Goal: Task Accomplishment & Management: Manage account settings

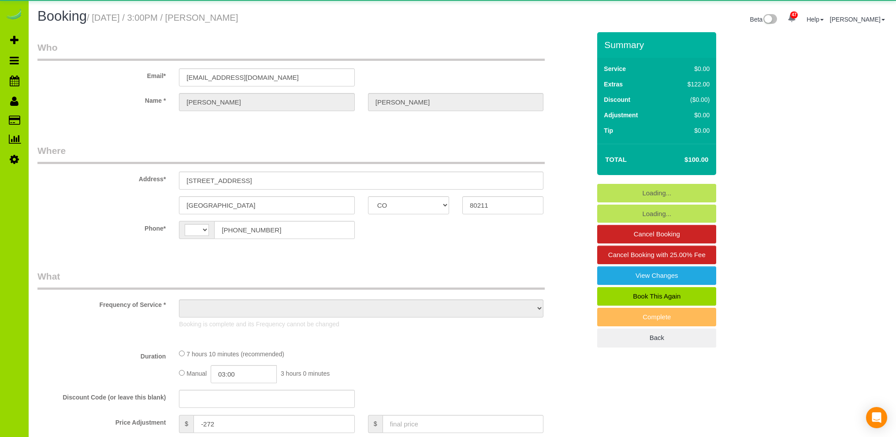
select select "CO"
select select "string:[GEOGRAPHIC_DATA]"
select select "object:1146"
select select "number:3"
select select "number:16"
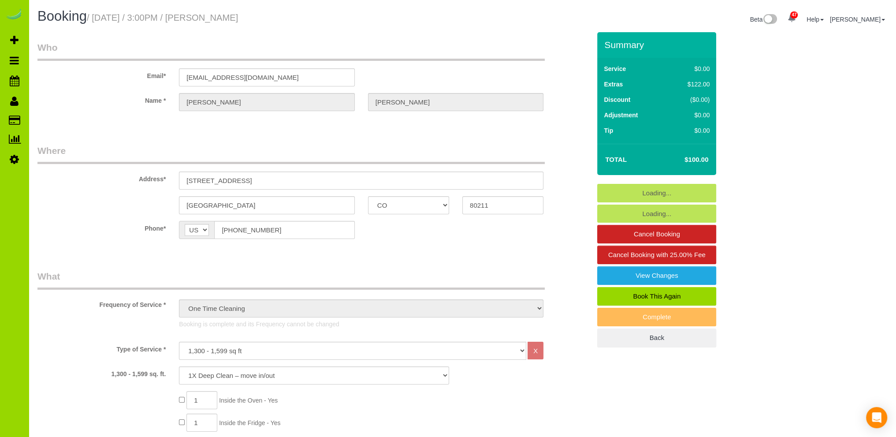
select select "object:1214"
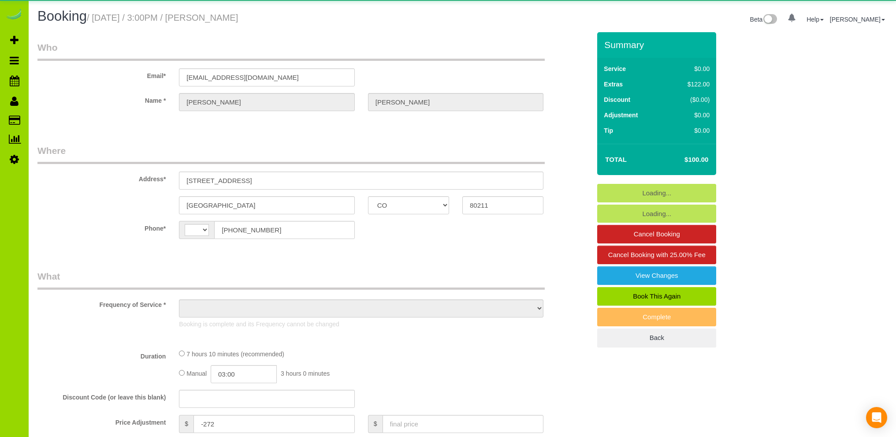
select select "CO"
select select "string:[GEOGRAPHIC_DATA]"
select select "object:475"
select select "number:3"
select select "number:16"
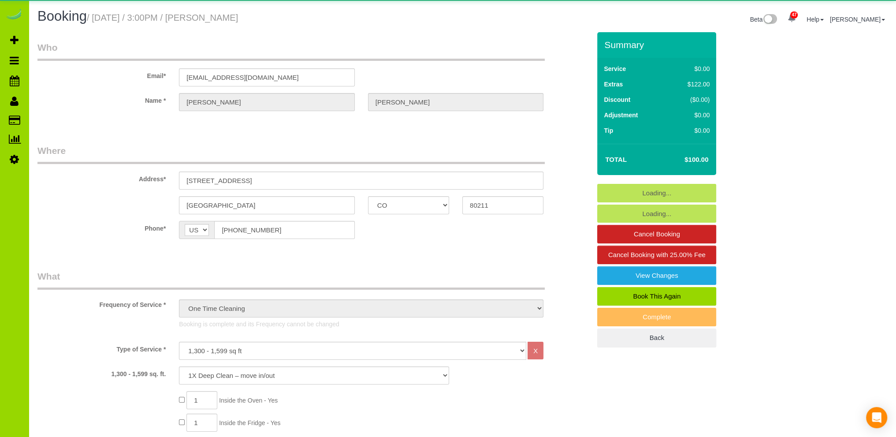
select select "object:1214"
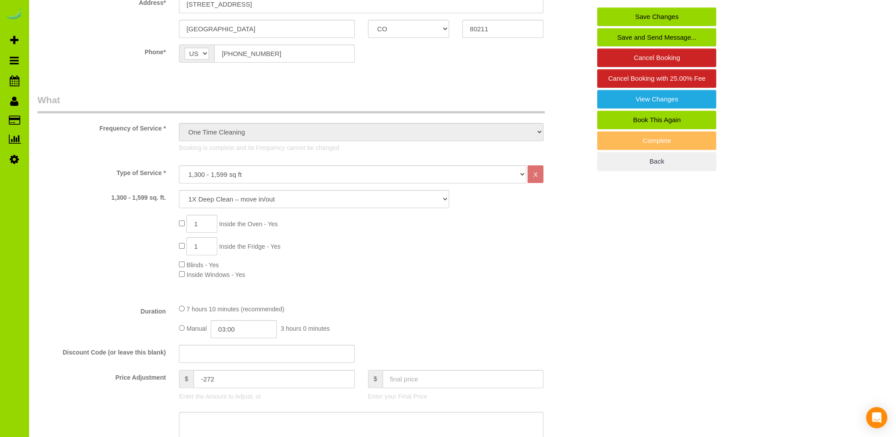
scroll to position [353, 0]
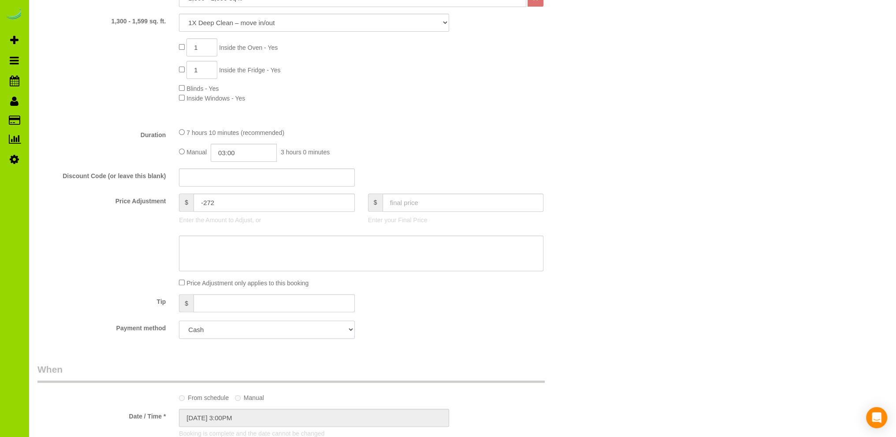
click at [268, 331] on select "Add Credit Card Cash Check Paypal" at bounding box center [267, 330] width 176 height 18
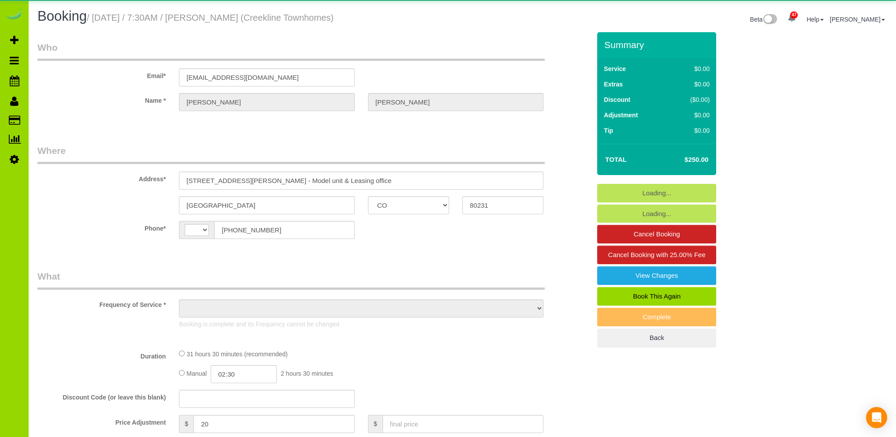
select select "CO"
select select "string:[GEOGRAPHIC_DATA]"
select select "7"
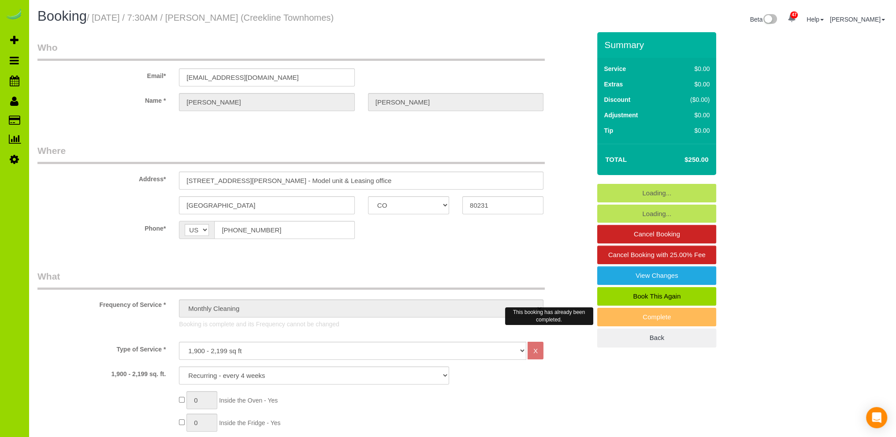
select select "object:984"
select select "number:4"
select select "number:16"
select select "object:1250"
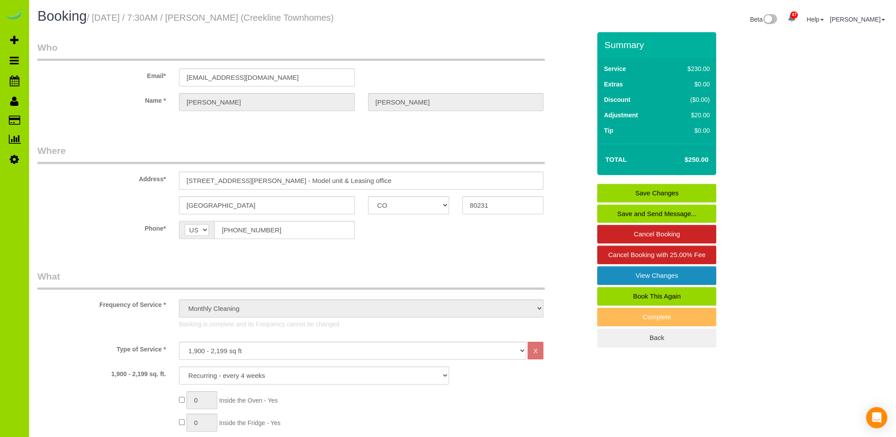
click at [654, 273] on link "View Changes" at bounding box center [657, 275] width 119 height 19
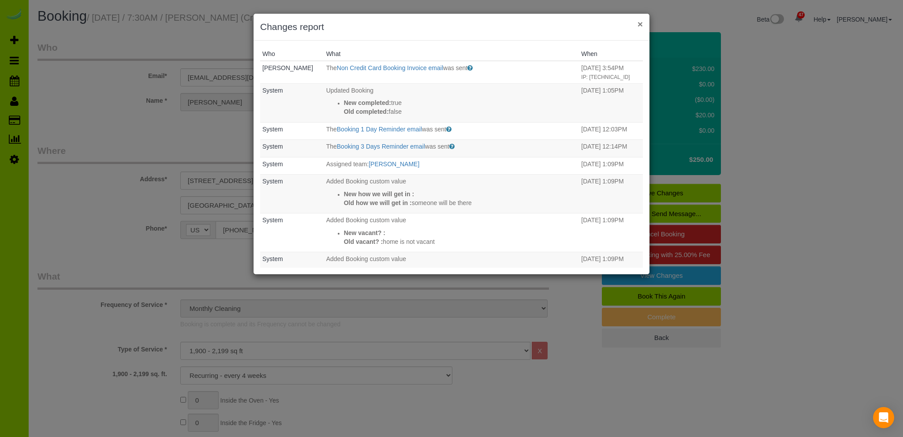
click at [641, 22] on button "×" at bounding box center [640, 23] width 5 height 9
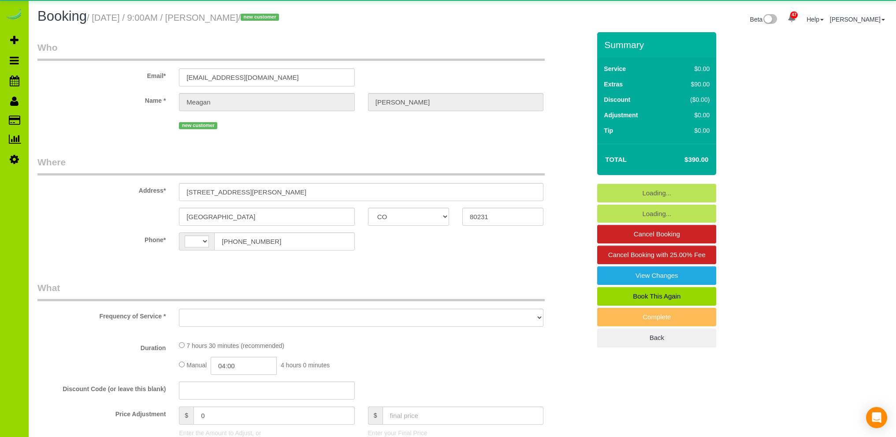
select select "CO"
select select "string:[GEOGRAPHIC_DATA]"
select select "object:568"
select select "spot1"
select select "number:69"
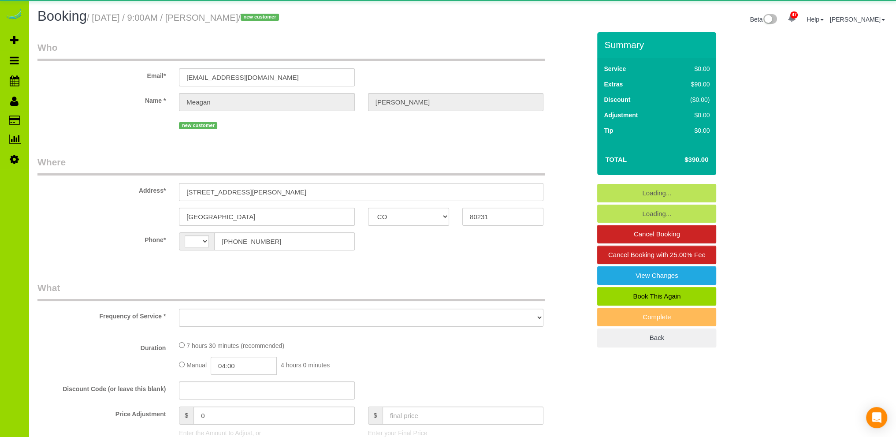
select select "number:4"
select select "number:13"
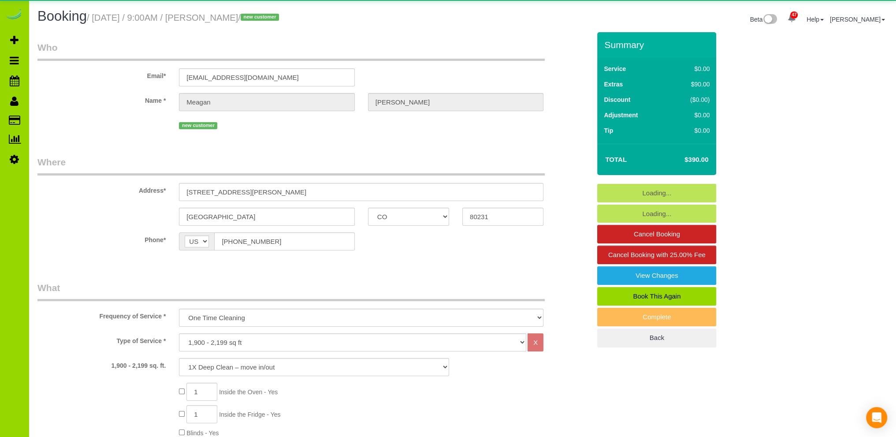
select select "string:fspay-2d7cc2d5-075b-41e4-95b2-16f17628dd2a"
select select "spot6"
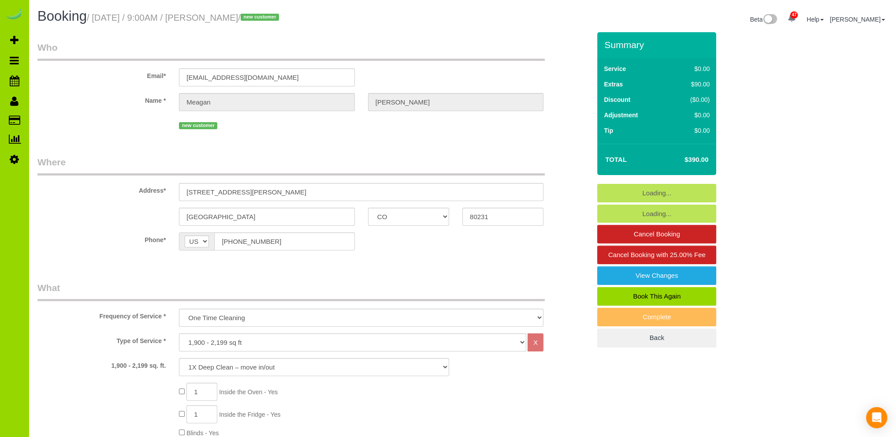
select select "object:1274"
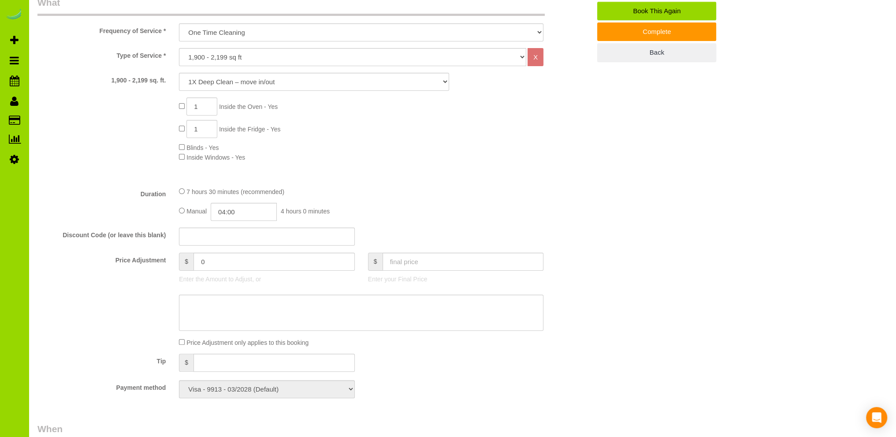
scroll to position [197, 0]
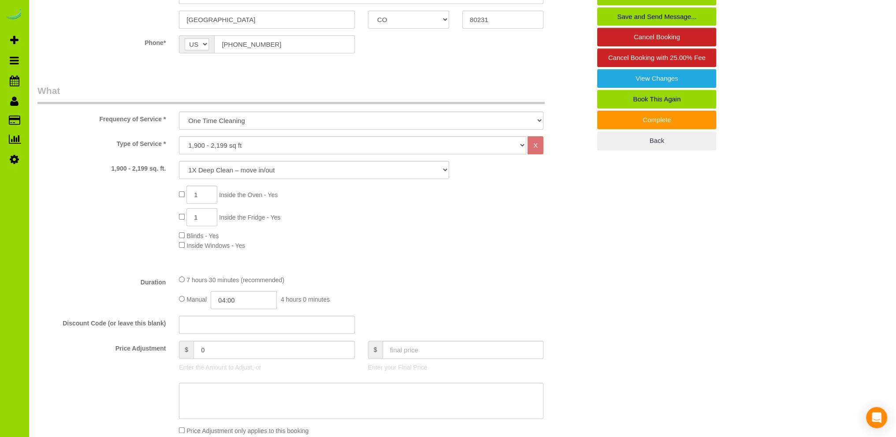
click at [409, 233] on div "1 Inside the Oven - Yes 1 Inside the Fridge - Yes Blinds - Yes Inside Windows -…" at bounding box center [384, 218] width 425 height 64
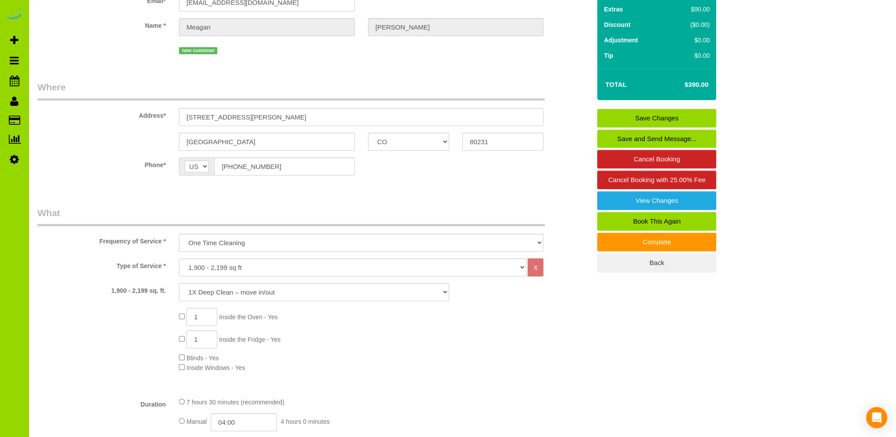
scroll to position [21, 0]
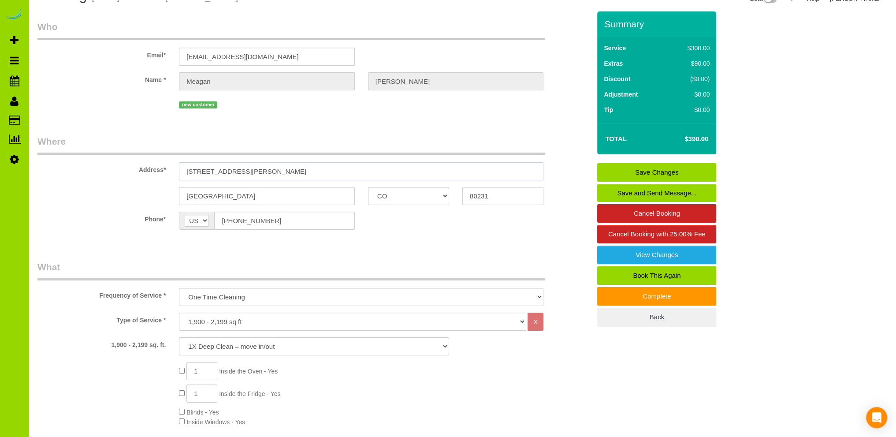
drag, startPoint x: 251, startPoint y: 170, endPoint x: 155, endPoint y: 171, distance: 96.6
click at [155, 171] on div "Address* 2991 S Whiting Way" at bounding box center [314, 157] width 567 height 45
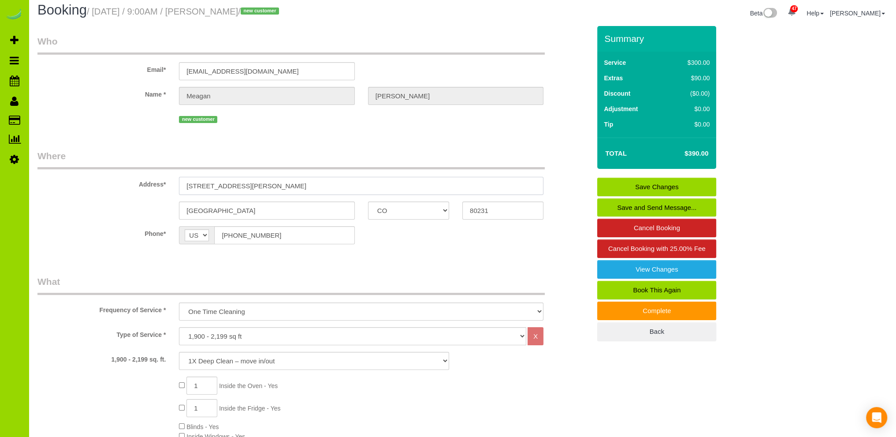
scroll to position [0, 0]
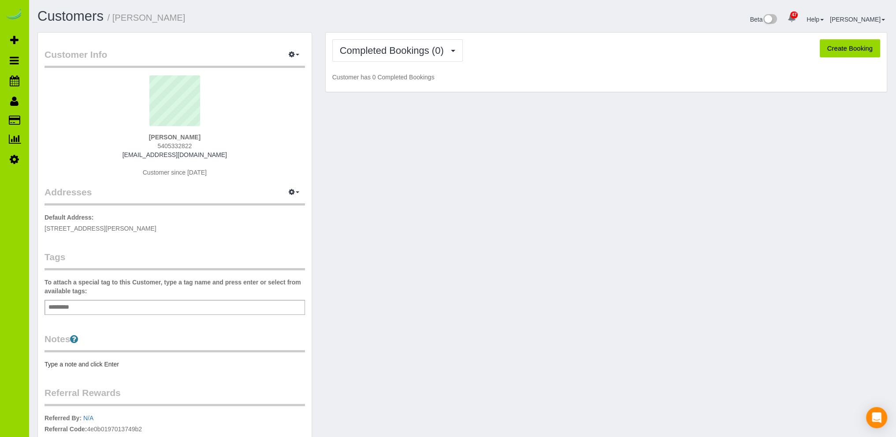
drag, startPoint x: 212, startPoint y: 151, endPoint x: 138, endPoint y: 158, distance: 74.4
click at [138, 158] on div "[PERSON_NAME] 5405332822 [EMAIL_ADDRESS][DOMAIN_NAME] Customer since [DATE]" at bounding box center [175, 130] width 261 height 110
copy link "mjohnsonrn88@gmail.com"
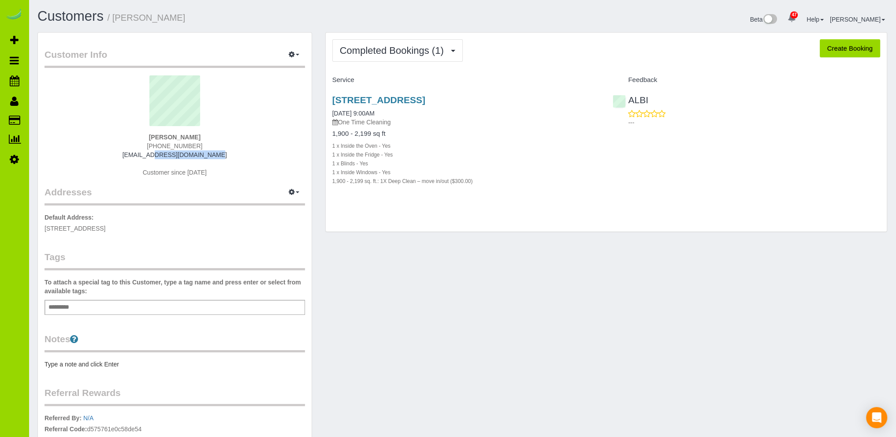
drag, startPoint x: 204, startPoint y: 152, endPoint x: 137, endPoint y: 157, distance: 66.8
click at [137, 157] on div "[PERSON_NAME] [PHONE_NUMBER] [EMAIL_ADDRESS][DOMAIN_NAME] Customer since [DATE]" at bounding box center [175, 130] width 261 height 110
copy link "[EMAIL_ADDRESS][DOMAIN_NAME]"
click at [359, 112] on link "[DATE] 9:00AM" at bounding box center [353, 113] width 42 height 7
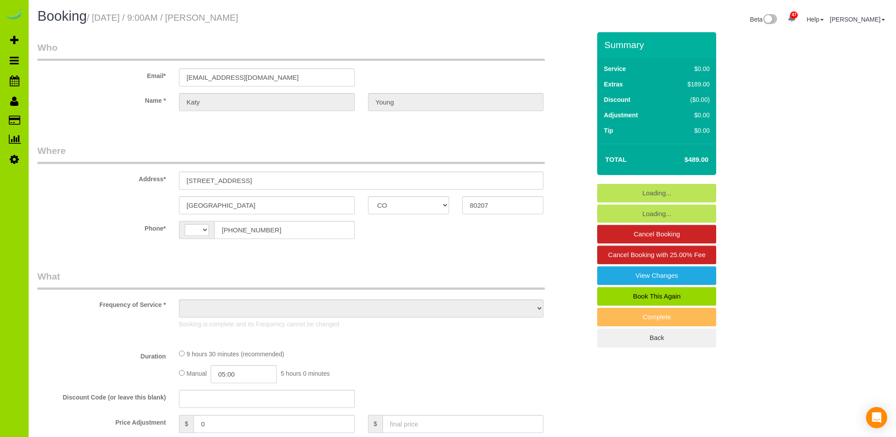
select select "CO"
select select "string:[GEOGRAPHIC_DATA]"
select select "string:fspay-dc54367f-24b0-4c27-b141-ce3f4b777eeb"
select select "object:1073"
select select "number:5"
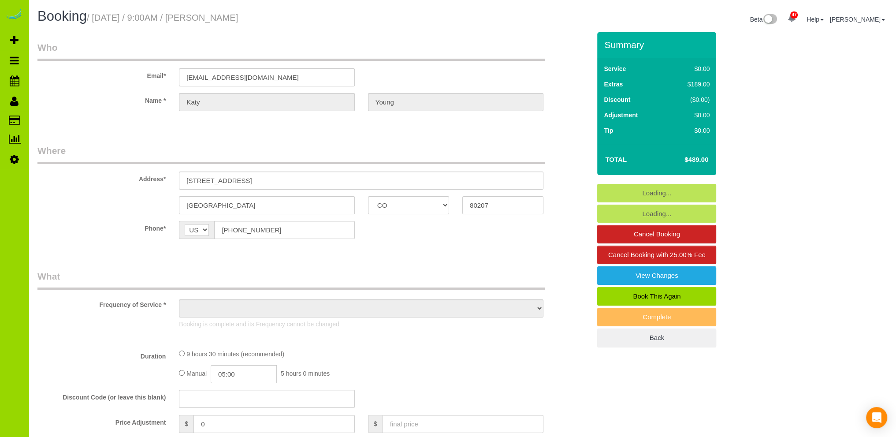
select select "number:13"
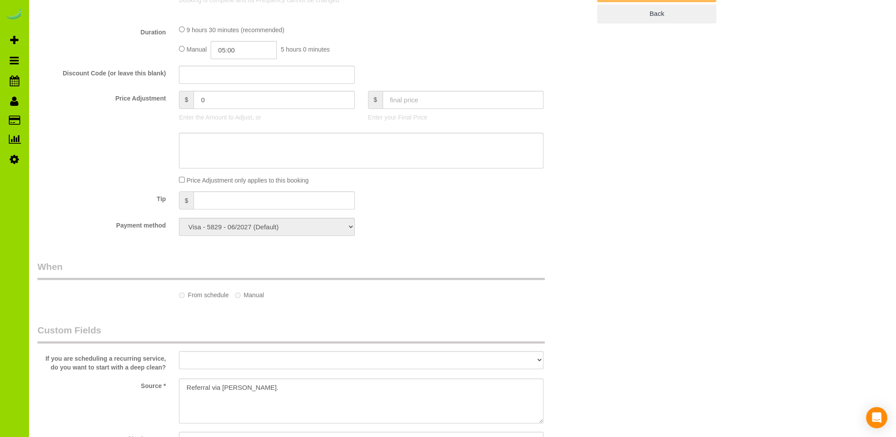
select select "spot1"
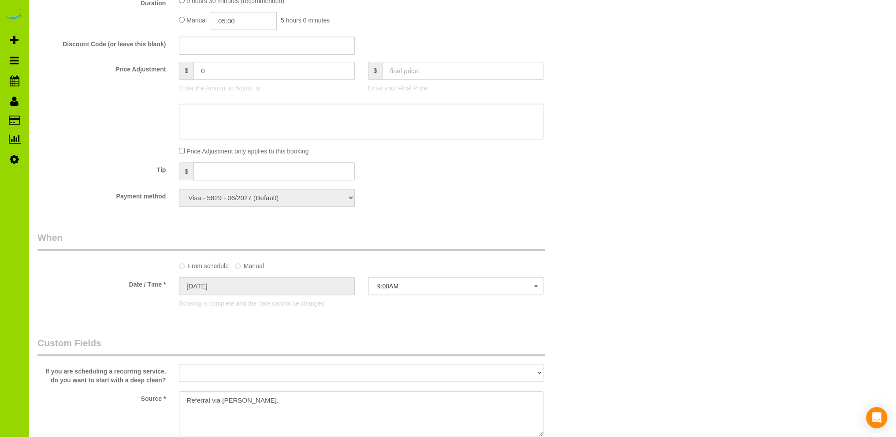
select select "object:1252"
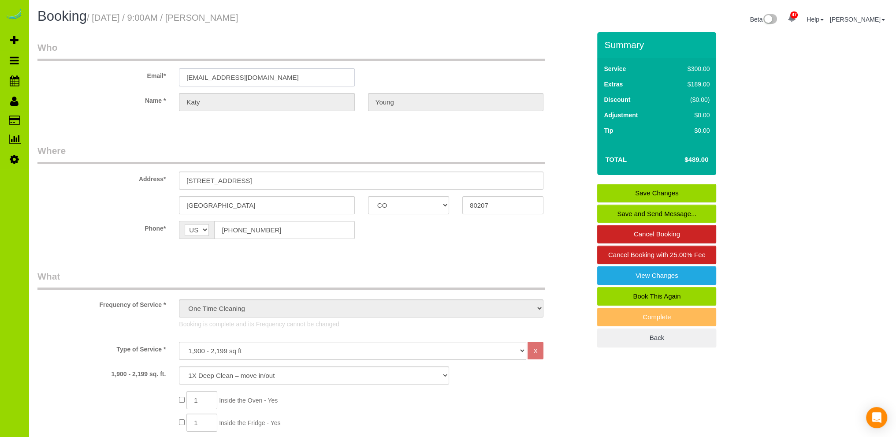
drag, startPoint x: 245, startPoint y: 75, endPoint x: 185, endPoint y: 79, distance: 60.1
click at [185, 79] on input "[EMAIL_ADDRESS][DOMAIN_NAME]" at bounding box center [267, 77] width 176 height 18
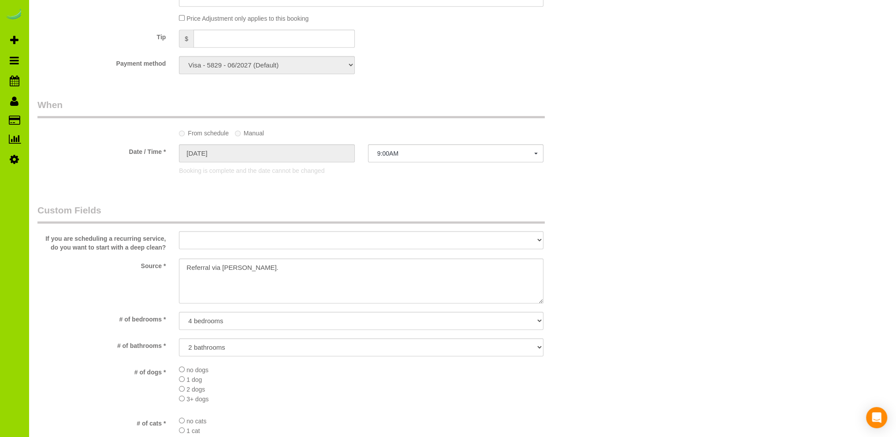
scroll to position [1212, 0]
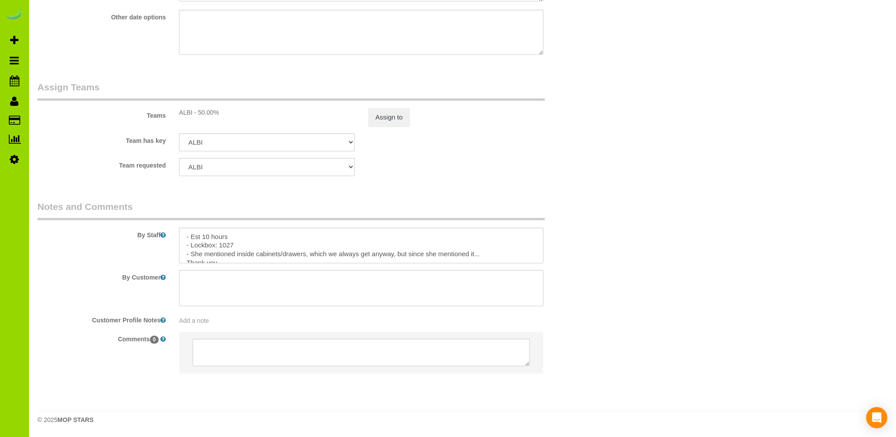
drag, startPoint x: 160, startPoint y: 72, endPoint x: 218, endPoint y: 44, distance: 64.5
